Goal: Book appointment/travel/reservation

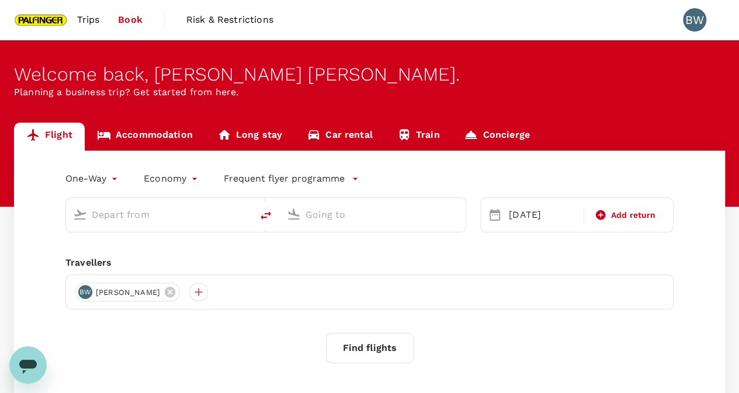
scroll to position [59, 0]
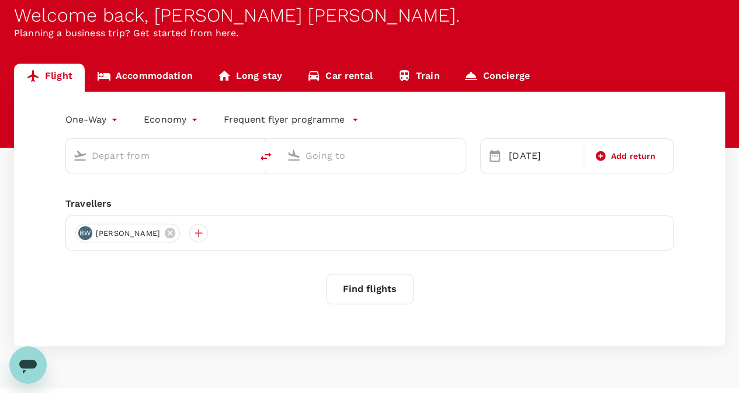
click at [174, 161] on input "text" at bounding box center [160, 156] width 136 height 18
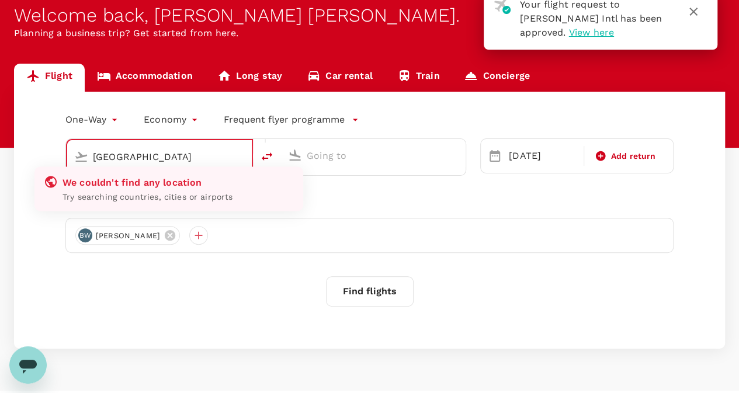
type input "Singapore Changi (SIN)"
type input "[PERSON_NAME] Intl (MNL)"
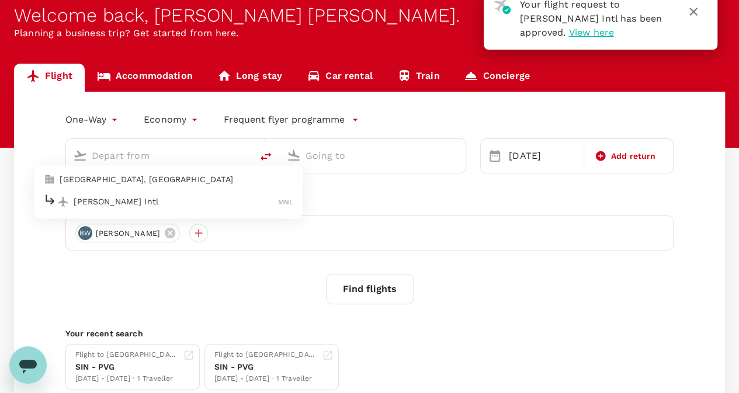
type input "Singapore Changi (SIN)"
type input "[PERSON_NAME] Intl (MNL)"
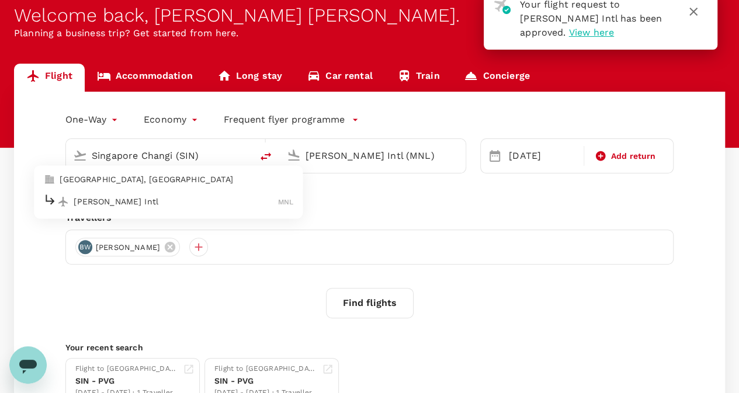
click at [165, 193] on div "[PERSON_NAME] Intl MNL" at bounding box center [168, 202] width 250 height 18
type input "[PERSON_NAME] Intl (MNL)"
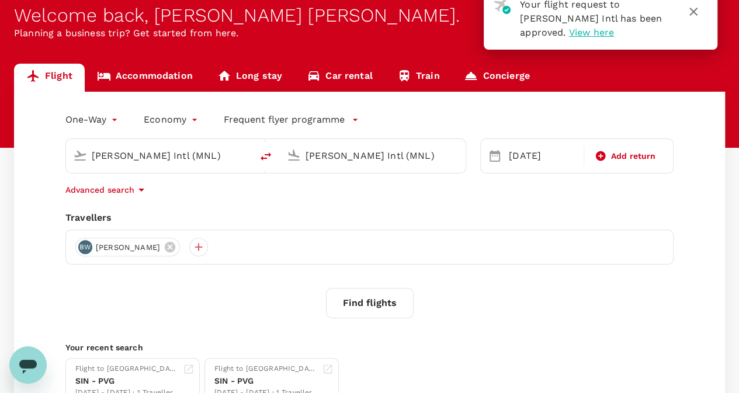
click at [421, 156] on input "[PERSON_NAME] Intl (MNL)" at bounding box center [374, 156] width 136 height 18
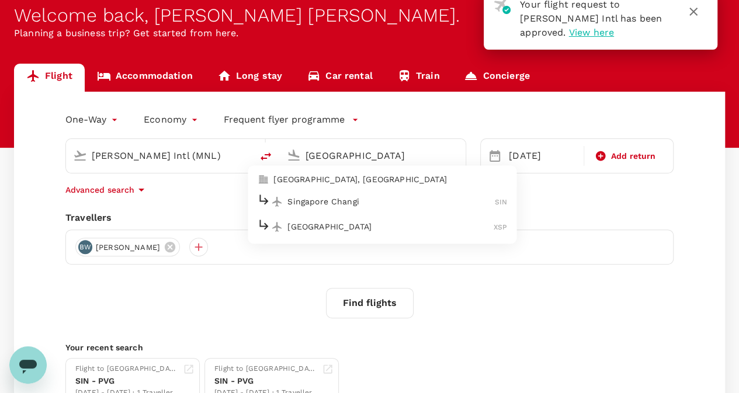
click at [349, 209] on div "Singapore Changi SIN" at bounding box center [382, 202] width 250 height 18
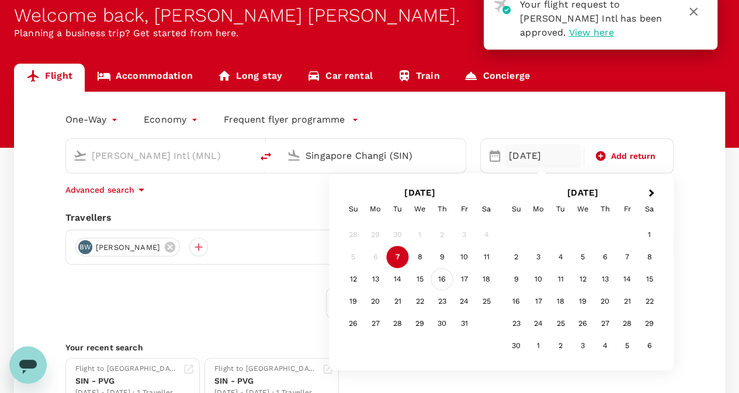
type input "Singapore Changi (SIN)"
click at [443, 282] on div "16" at bounding box center [442, 279] width 22 height 22
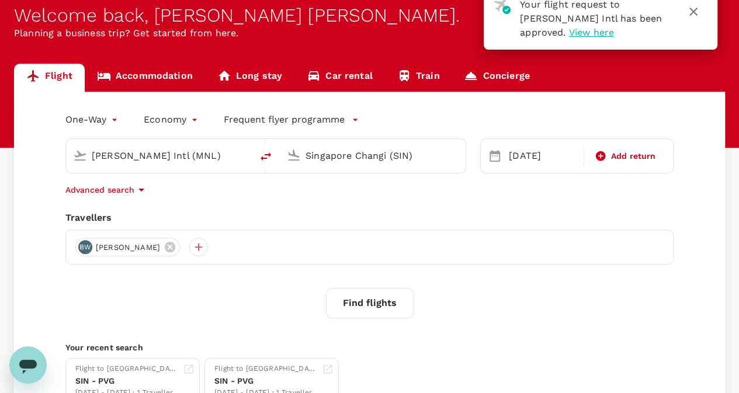
click at [384, 301] on button "Find flights" at bounding box center [370, 303] width 88 height 30
click at [696, 12] on icon "button" at bounding box center [694, 12] width 14 height 14
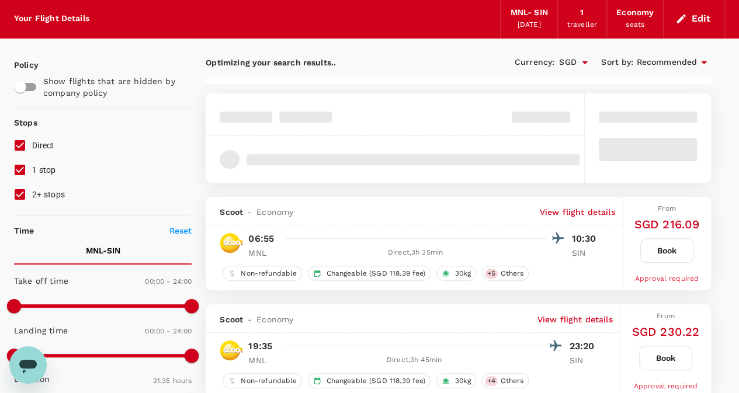
scroll to position [42, 0]
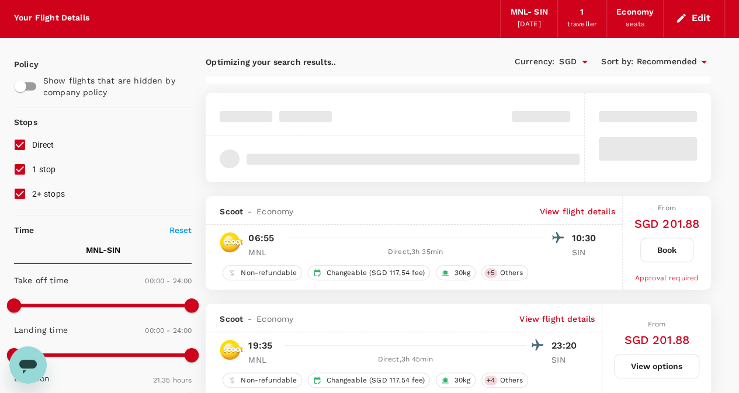
drag, startPoint x: 18, startPoint y: 168, endPoint x: 18, endPoint y: 192, distance: 23.4
click at [18, 192] on div "Direct 1 stop 2+ stops" at bounding box center [103, 170] width 178 height 74
click at [18, 192] on input "2+ stops" at bounding box center [20, 194] width 25 height 25
checkbox input "false"
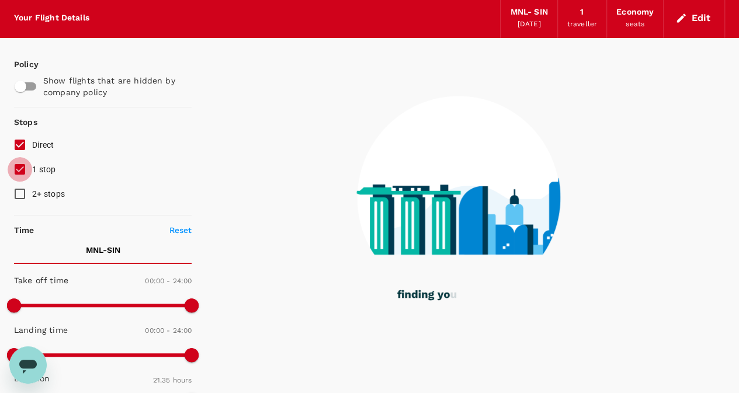
click at [17, 170] on input "1 stop" at bounding box center [20, 169] width 25 height 25
checkbox input "false"
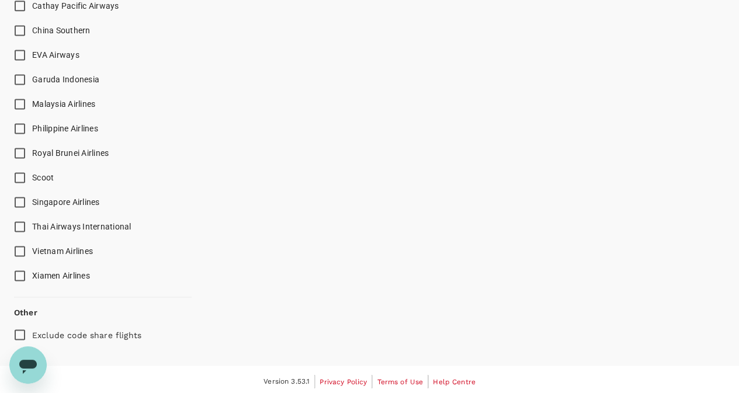
scroll to position [814, 0]
type input "1390"
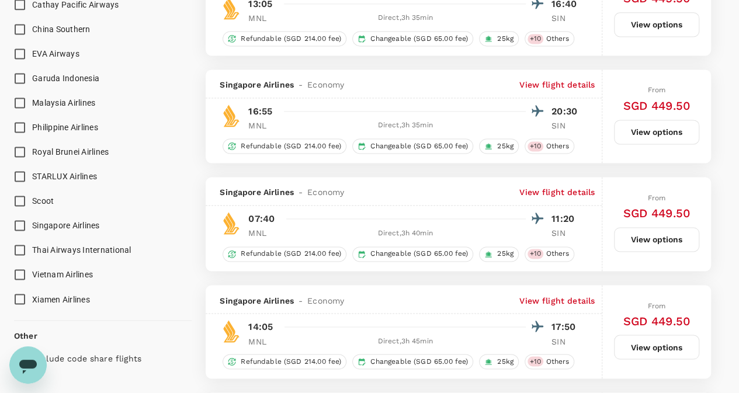
scroll to position [858, 0]
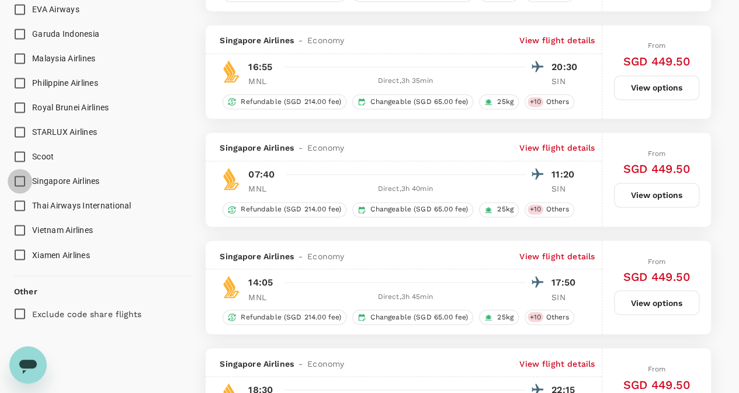
click at [20, 183] on input "Singapore Airlines" at bounding box center [20, 181] width 25 height 25
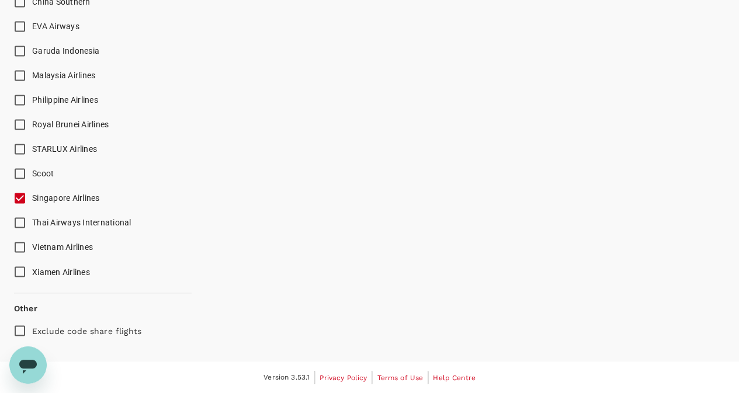
scroll to position [838, 0]
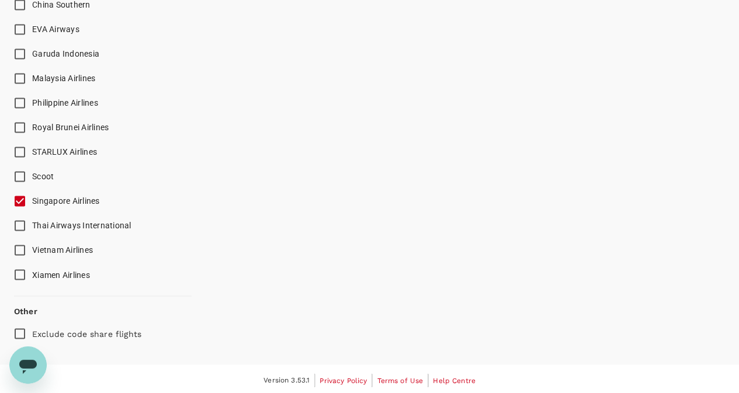
checkbox input "false"
checkbox input "true"
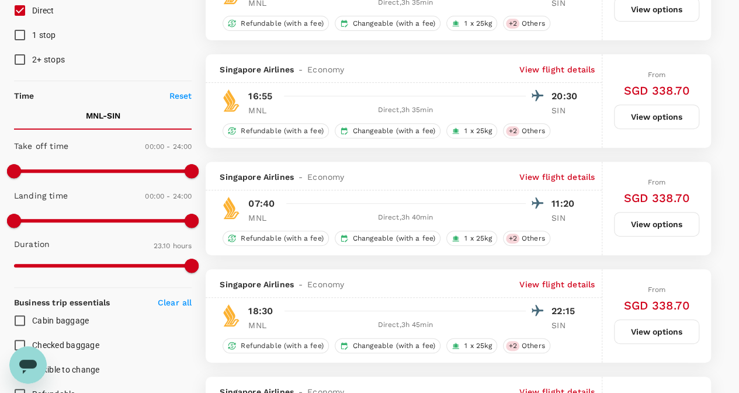
scroll to position [176, 0]
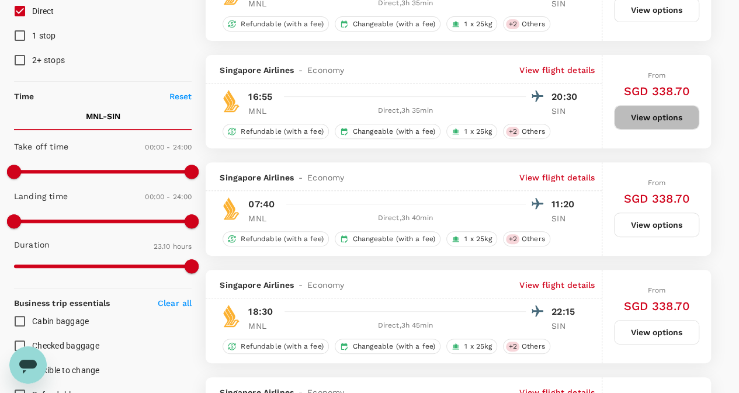
click at [675, 109] on button "View options" at bounding box center [656, 117] width 85 height 25
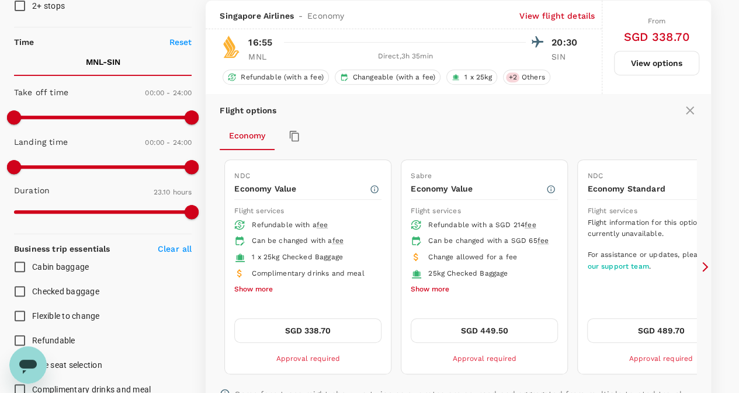
scroll to position [255, 0]
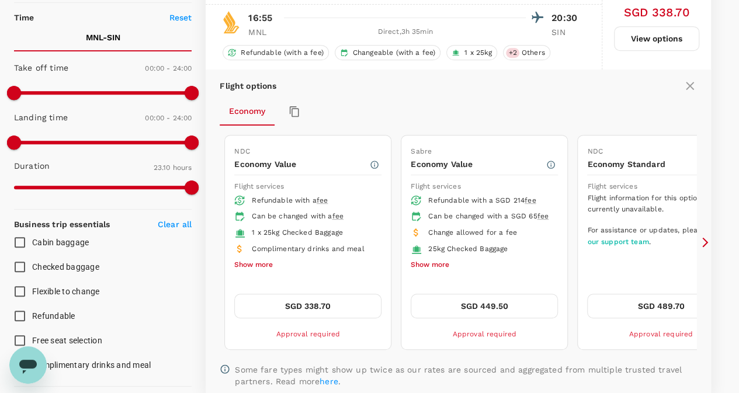
click at [704, 241] on icon at bounding box center [705, 243] width 12 height 12
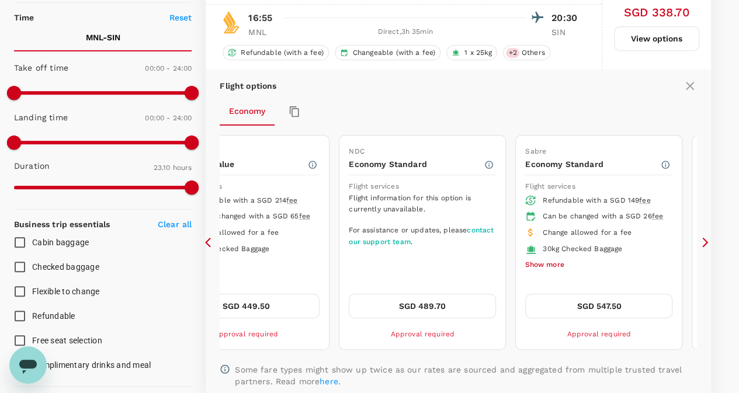
click at [206, 237] on icon at bounding box center [211, 243] width 12 height 12
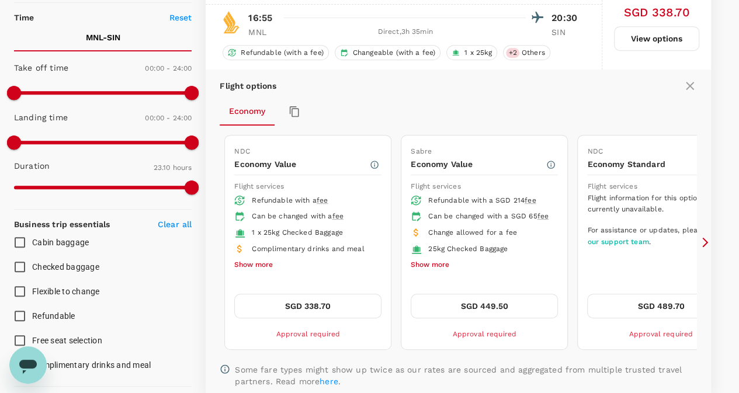
click at [206, 237] on icon at bounding box center [211, 243] width 12 height 12
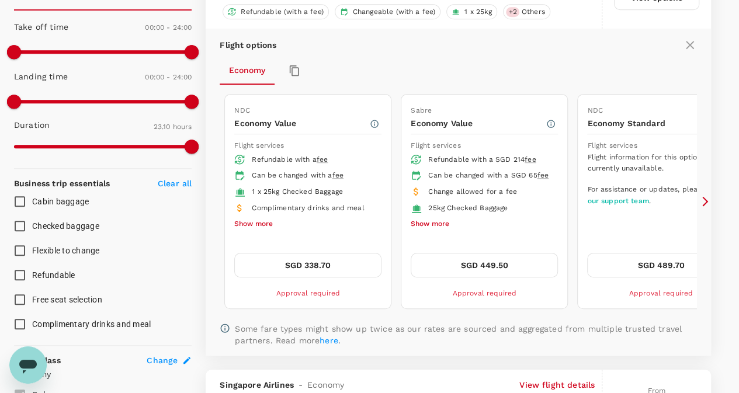
scroll to position [289, 0]
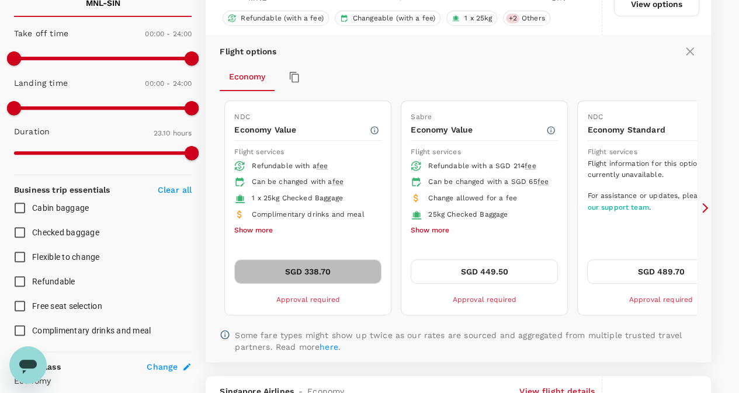
click at [300, 259] on button "SGD 338.70" at bounding box center [307, 271] width 147 height 25
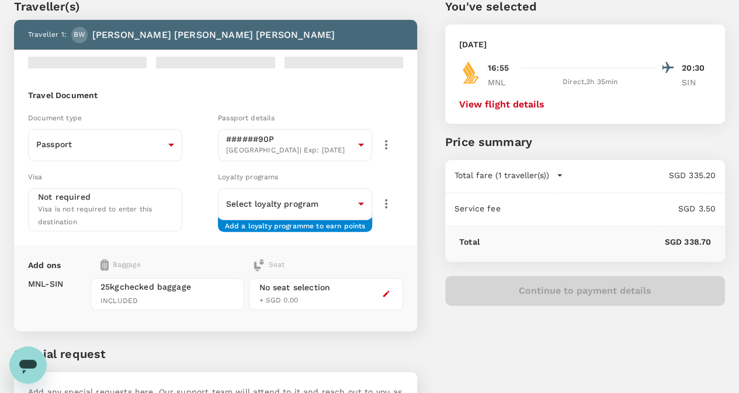
scroll to position [47, 0]
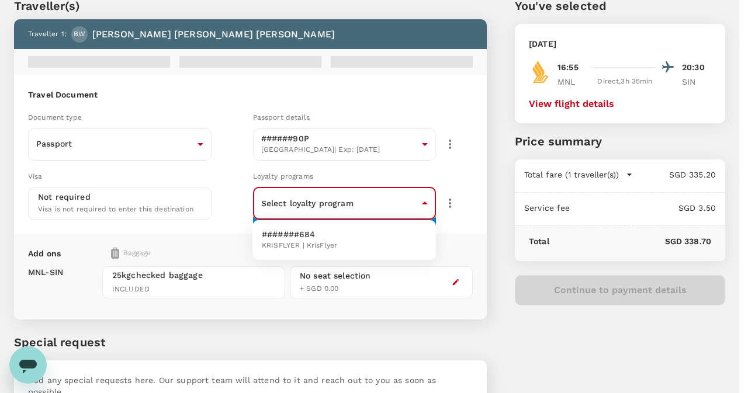
click at [285, 197] on body "Back to flight results Flight review Traveller(s) Traveller 1 : BW [PERSON_NAME…" at bounding box center [374, 217] width 748 height 528
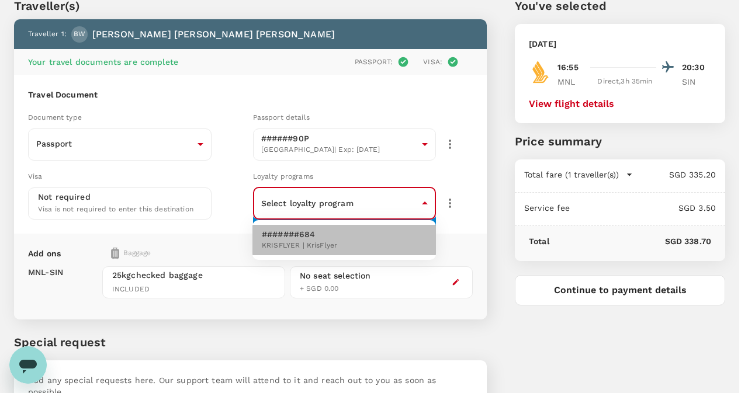
click at [278, 234] on p "#######684" at bounding box center [299, 234] width 75 height 12
type input "0ea6db6f-ed85-4800-901b-06613fffbbff"
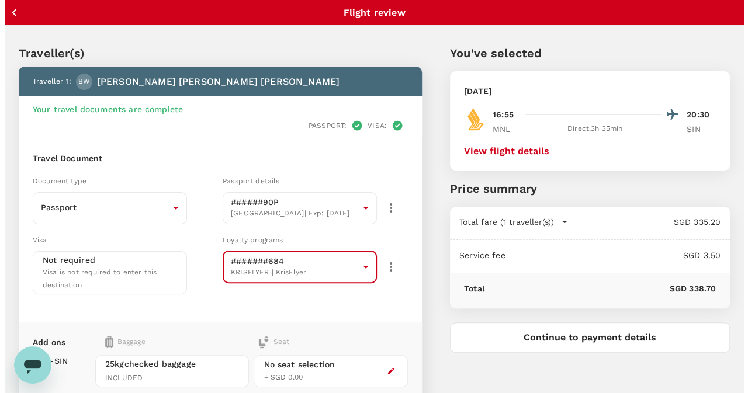
scroll to position [61, 0]
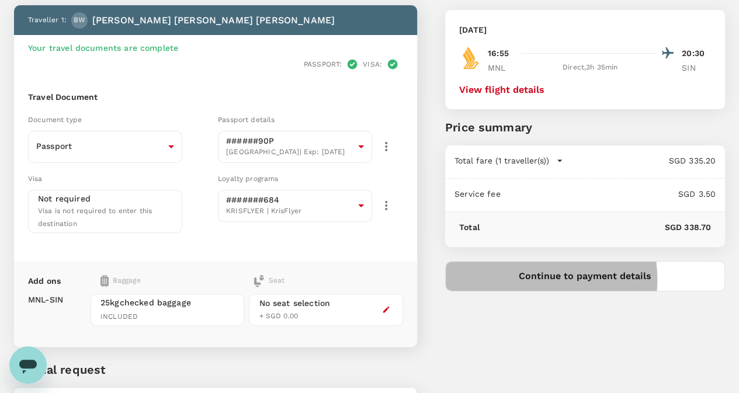
click at [585, 279] on button "Continue to payment details" at bounding box center [585, 276] width 280 height 30
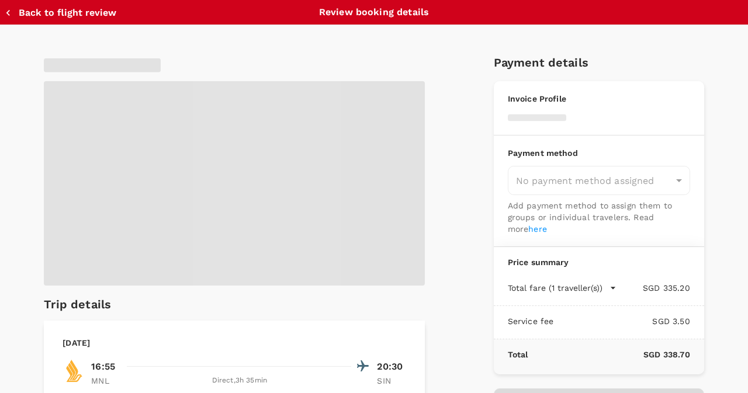
type input "9be03565-66ee-4886-9f8c-c8015ed65526"
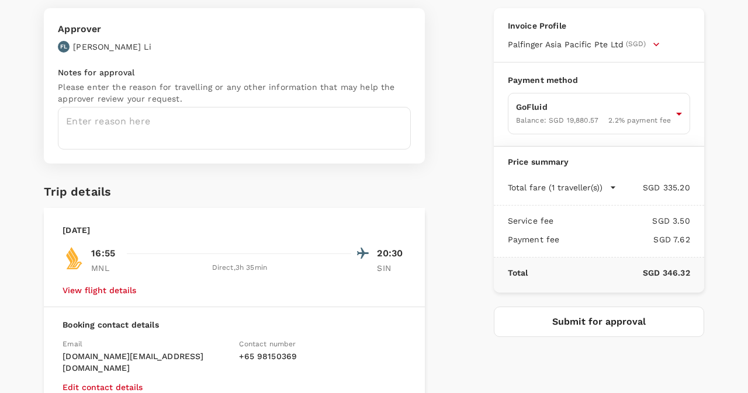
scroll to position [75, 0]
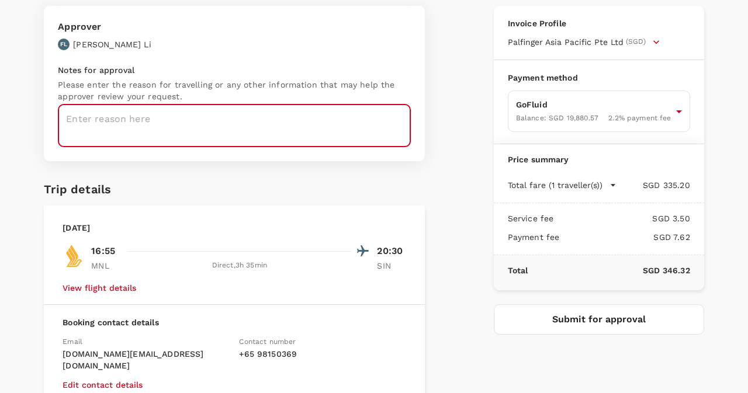
click at [182, 113] on textarea at bounding box center [234, 126] width 353 height 43
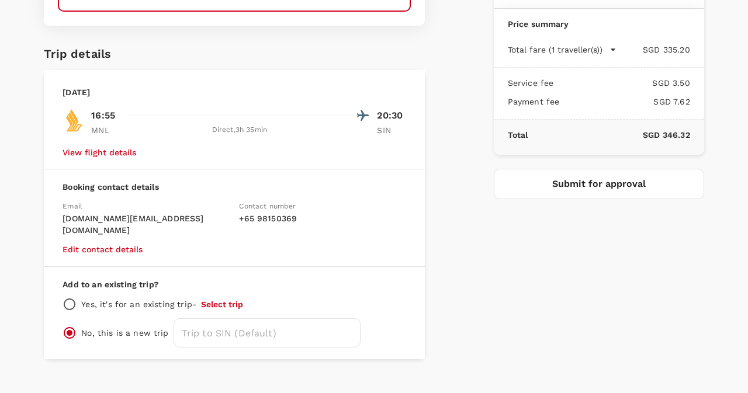
scroll to position [217, 0]
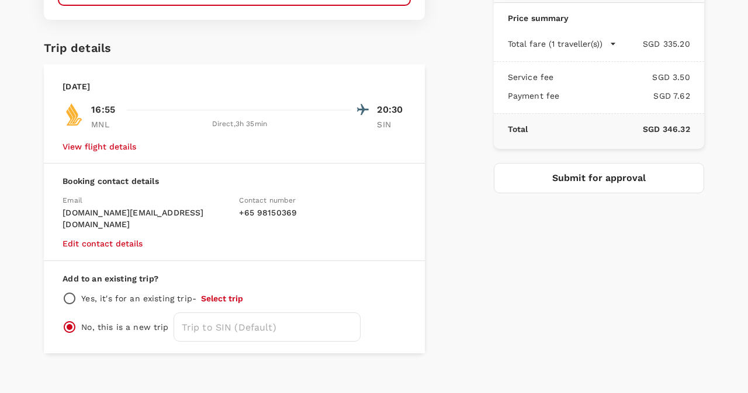
type textarea "Manila trip"
click at [75, 292] on input "radio" at bounding box center [70, 299] width 14 height 14
radio input "true"
radio input "false"
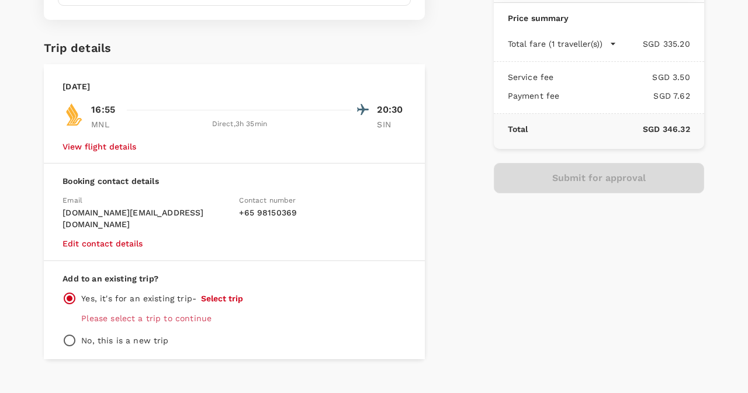
click at [213, 294] on button "Select trip" at bounding box center [222, 298] width 42 height 9
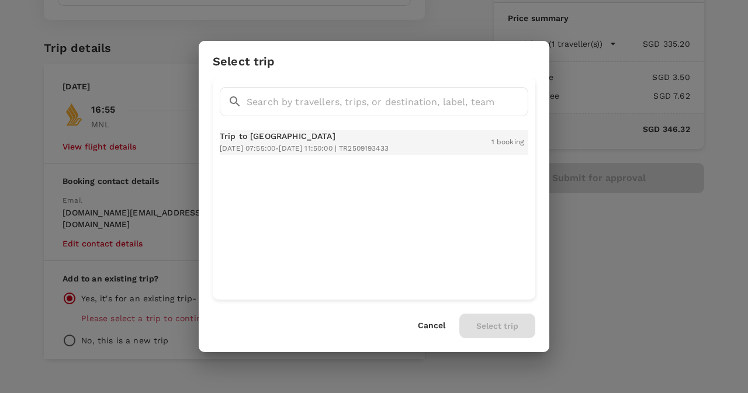
click at [368, 136] on p "Trip to [GEOGRAPHIC_DATA]" at bounding box center [304, 136] width 169 height 12
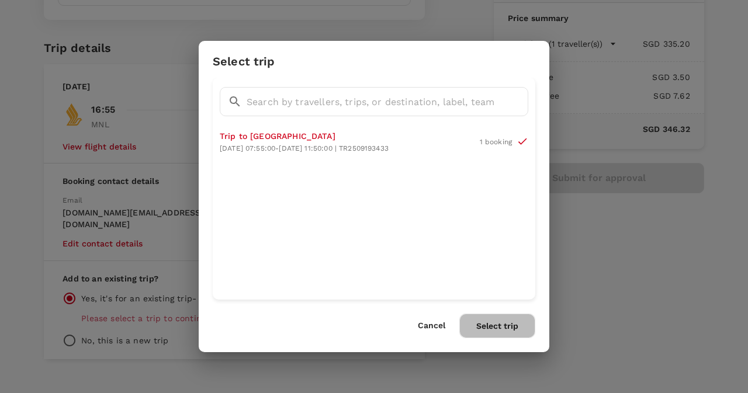
click at [478, 323] on button "Select trip" at bounding box center [497, 326] width 76 height 25
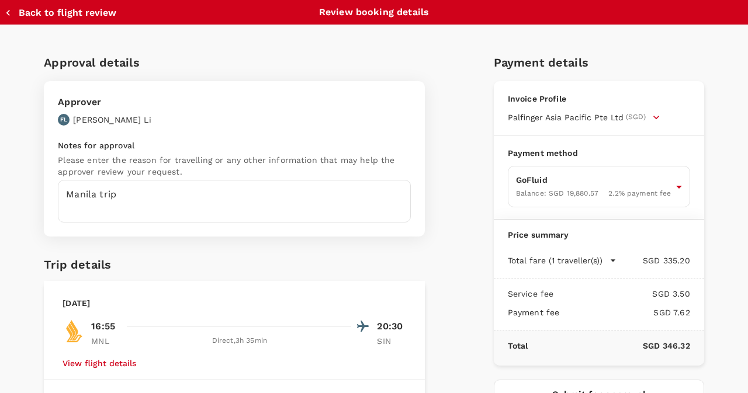
scroll to position [202, 0]
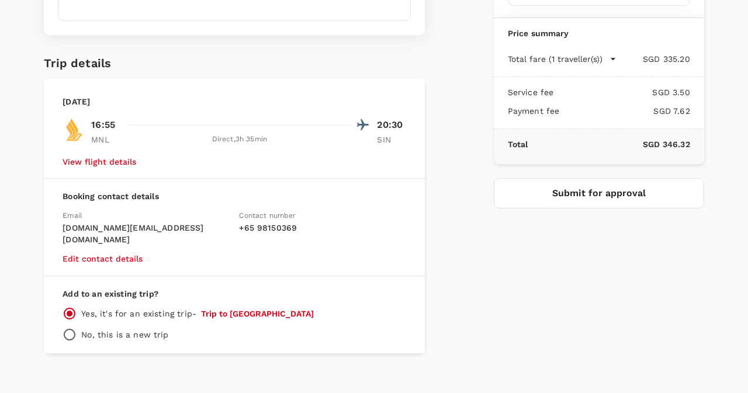
click at [535, 180] on button "Submit for approval" at bounding box center [599, 193] width 210 height 30
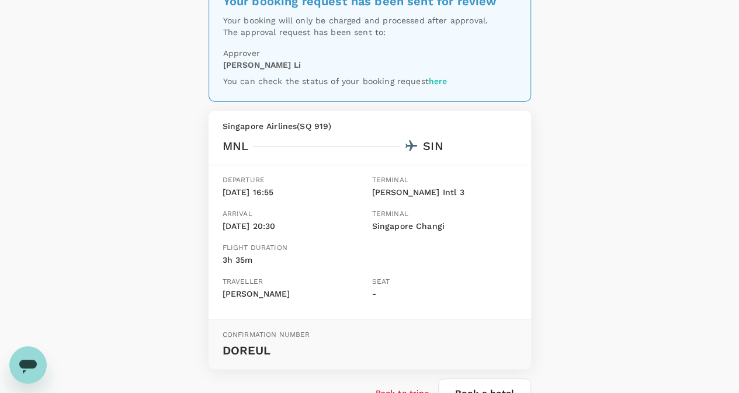
scroll to position [64, 0]
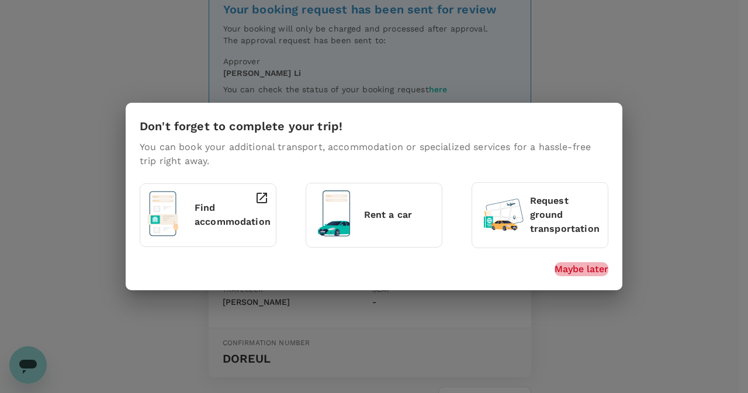
click at [583, 264] on p "Maybe later" at bounding box center [581, 269] width 54 height 14
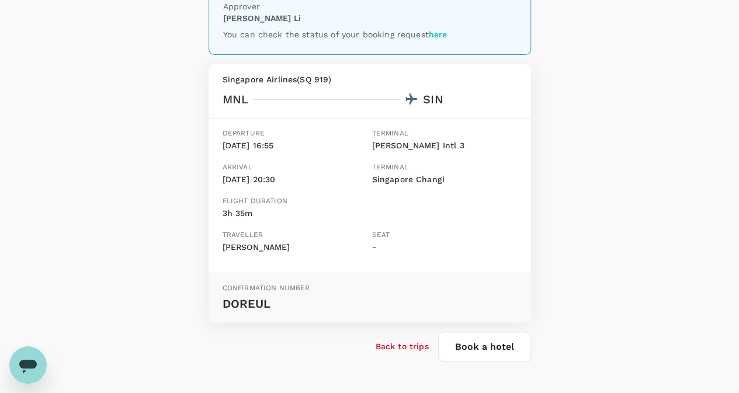
scroll to position [109, 0]
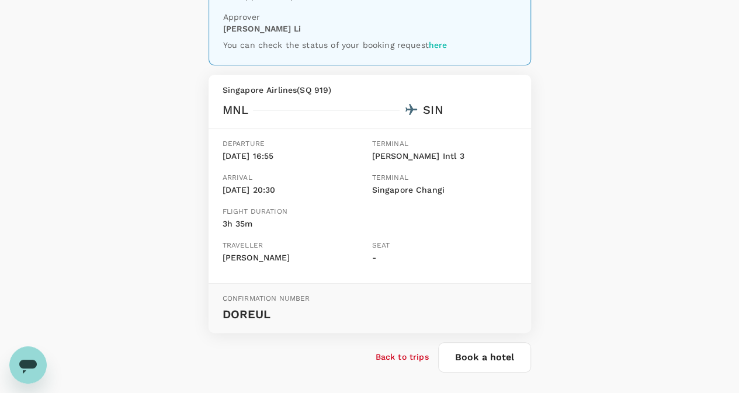
click at [504, 70] on div "Your booking request has been sent for review Your booking will only be charged…" at bounding box center [370, 132] width 323 height 401
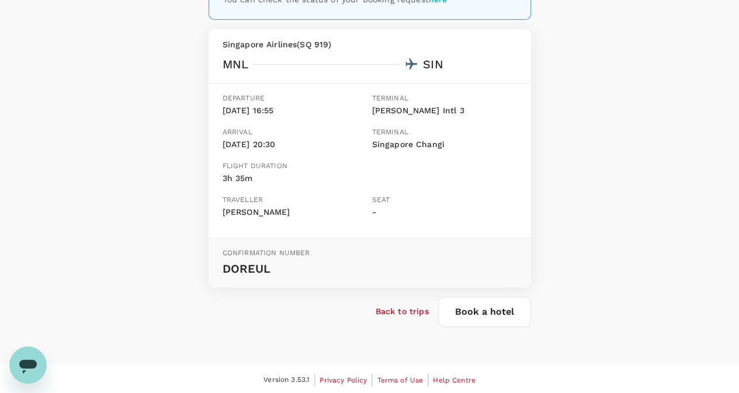
scroll to position [0, 0]
